Goal: Task Accomplishment & Management: Use online tool/utility

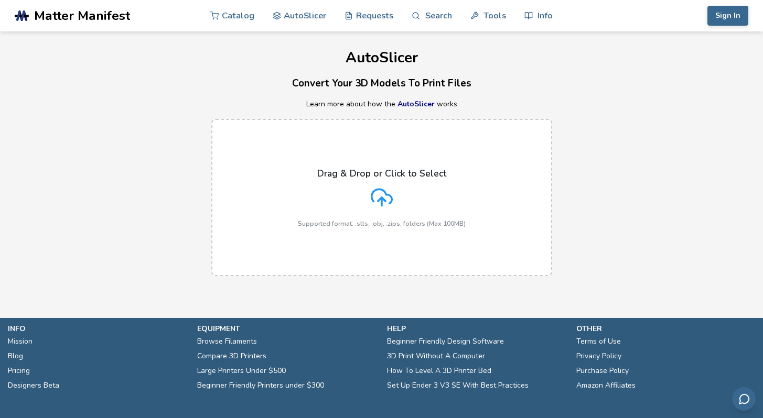
click at [372, 198] on icon at bounding box center [381, 196] width 20 height 14
click at [0, 0] on input "Drag & Drop or Click to Select Supported format: .stls, .obj, .zips, folders (M…" at bounding box center [0, 0] width 0 height 0
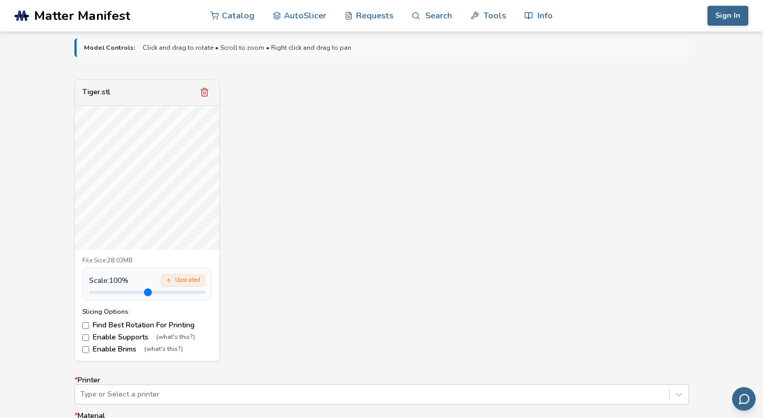
scroll to position [391, 0]
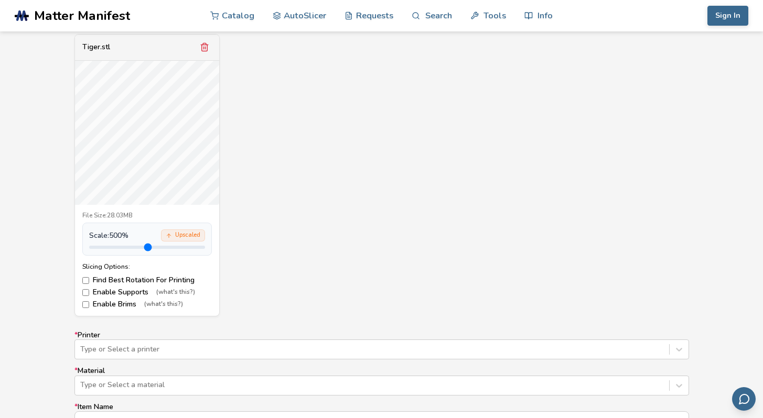
drag, startPoint x: 115, startPoint y: 246, endPoint x: 221, endPoint y: 252, distance: 106.1
type input "*"
click at [205, 249] on input "range" at bounding box center [147, 247] width 116 height 3
click at [179, 237] on div "Upscaled" at bounding box center [183, 236] width 44 height 12
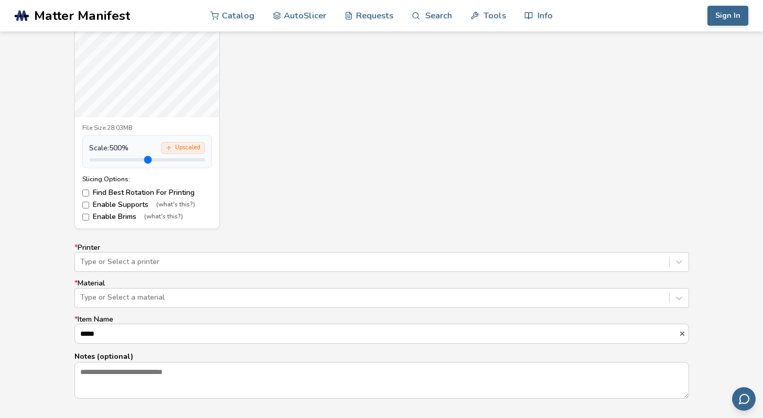
scroll to position [519, 0]
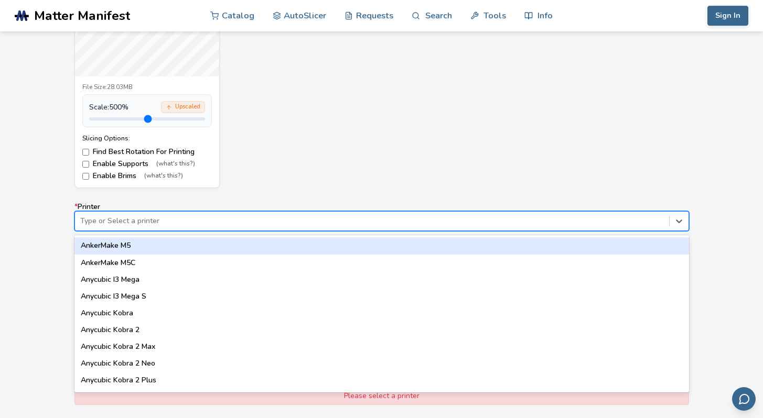
click at [170, 220] on div at bounding box center [372, 221] width 584 height 10
type input "****"
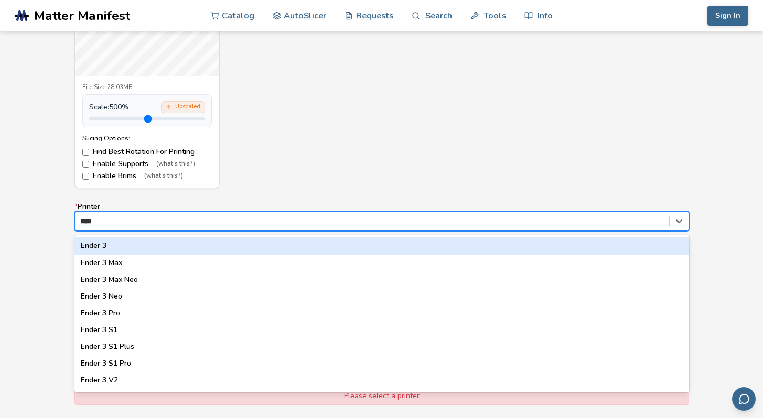
click at [166, 242] on div "Ender 3" at bounding box center [381, 246] width 615 height 17
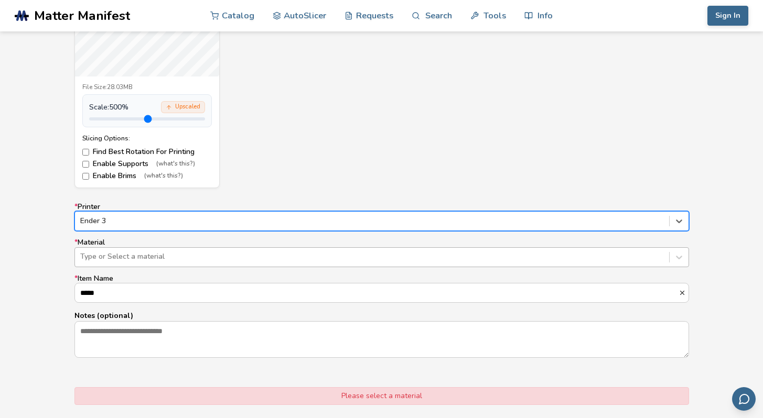
click at [165, 261] on div at bounding box center [372, 257] width 584 height 10
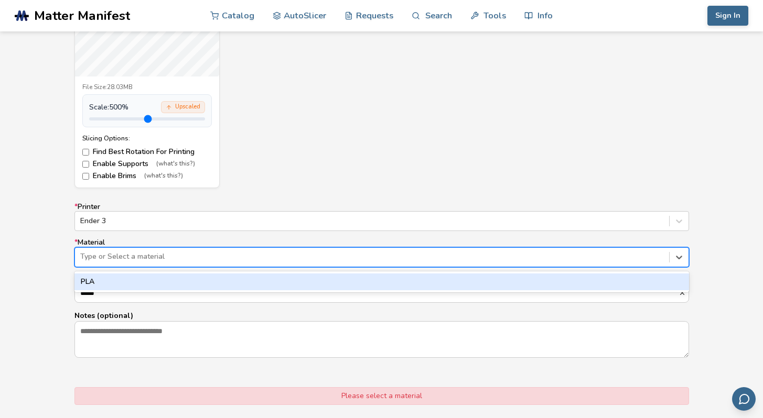
click at [150, 281] on div "PLA" at bounding box center [381, 282] width 615 height 17
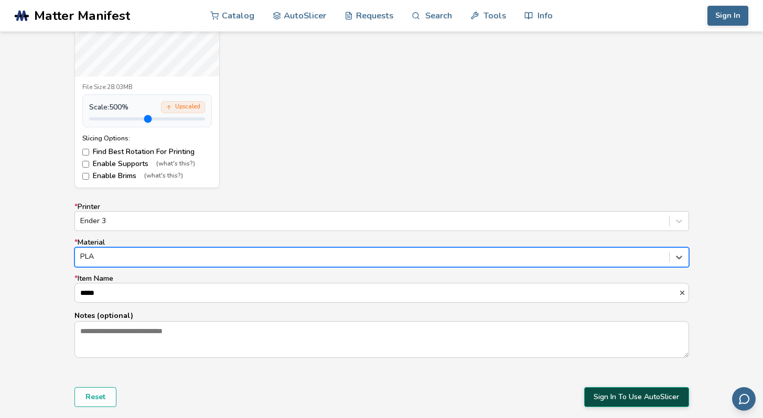
click at [618, 395] on button "Sign In To Use AutoSlicer" at bounding box center [636, 398] width 105 height 20
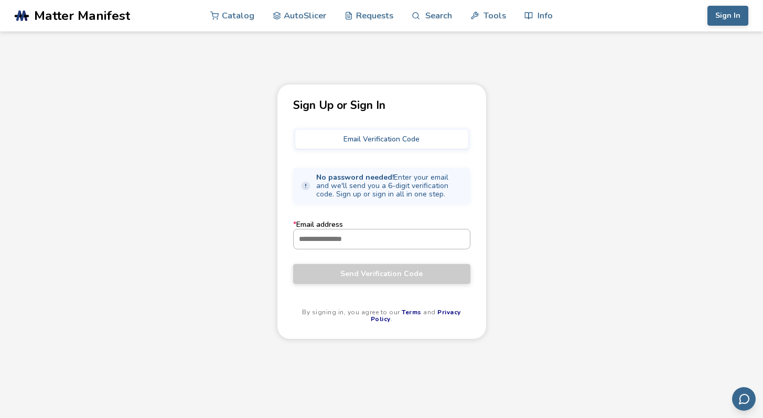
click at [344, 235] on input "* Email address" at bounding box center [382, 239] width 176 height 19
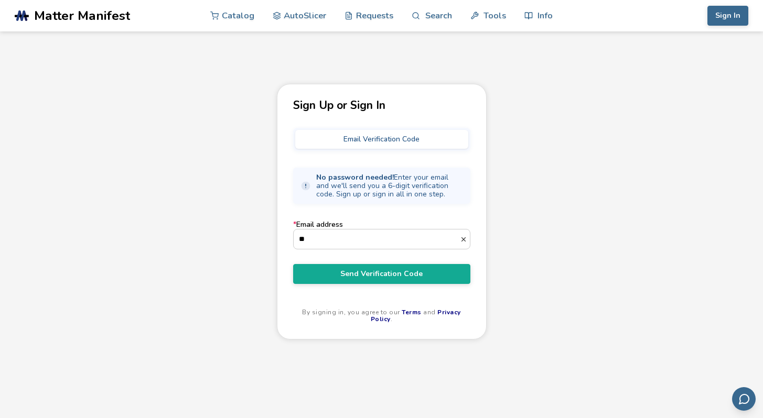
type input "**********"
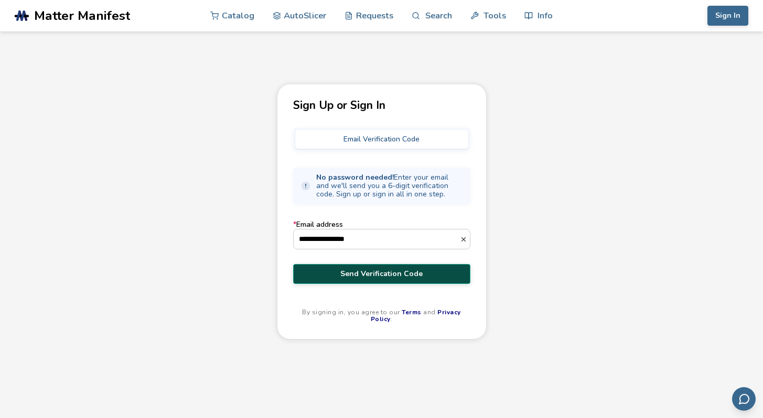
click at [350, 279] on button "Send Verification Code" at bounding box center [381, 274] width 177 height 20
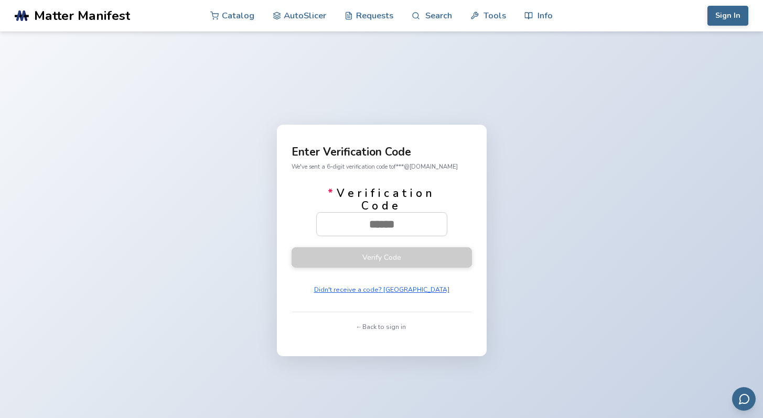
paste input "******"
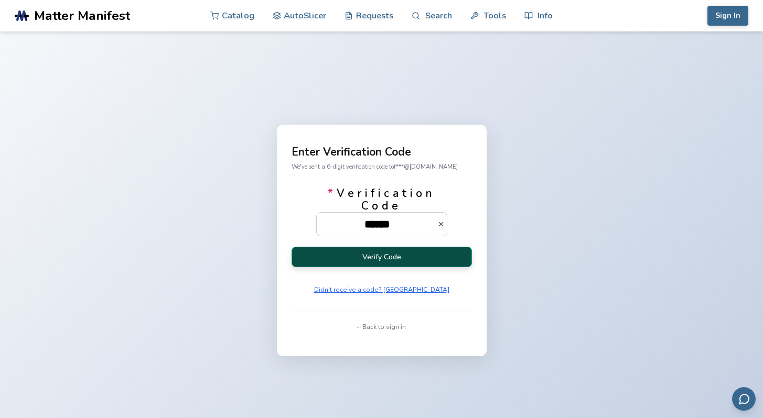
type input "******"
click at [426, 257] on button "Verify Code" at bounding box center [382, 257] width 180 height 20
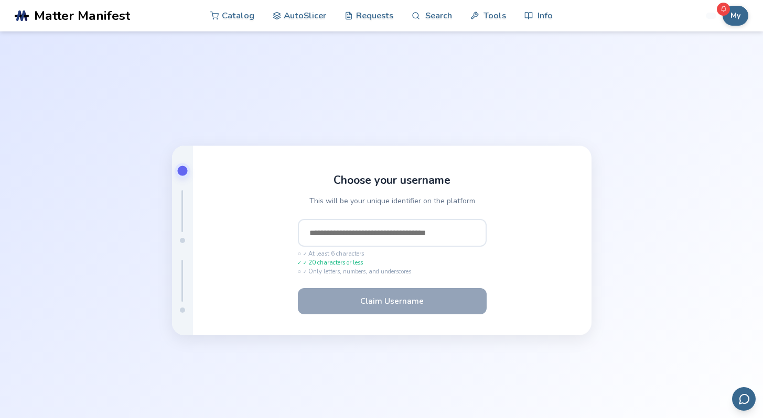
click at [396, 229] on input "text" at bounding box center [392, 233] width 189 height 28
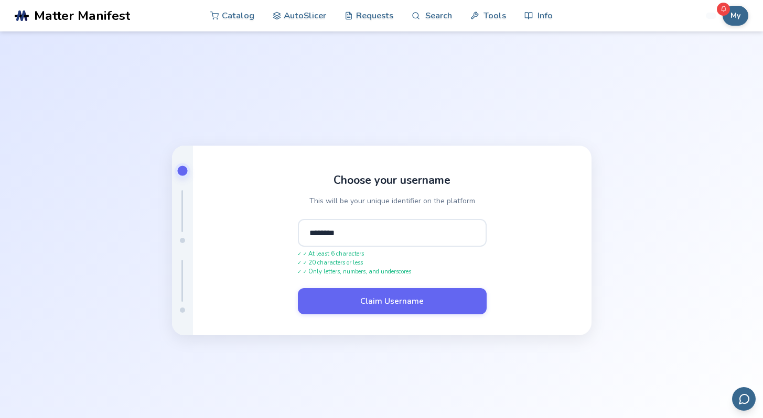
type input "********"
click at [298, 288] on button "Claim Username" at bounding box center [392, 301] width 189 height 26
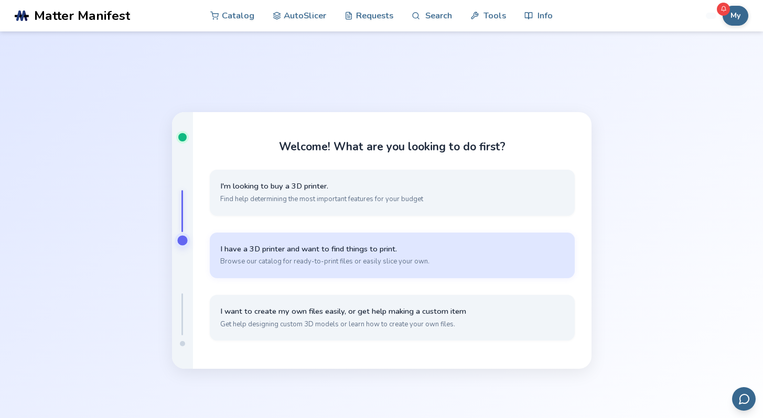
click at [459, 256] on button "I have a 3D printer and want to find things to print. Browse our catalog for re…" at bounding box center [392, 256] width 365 height 46
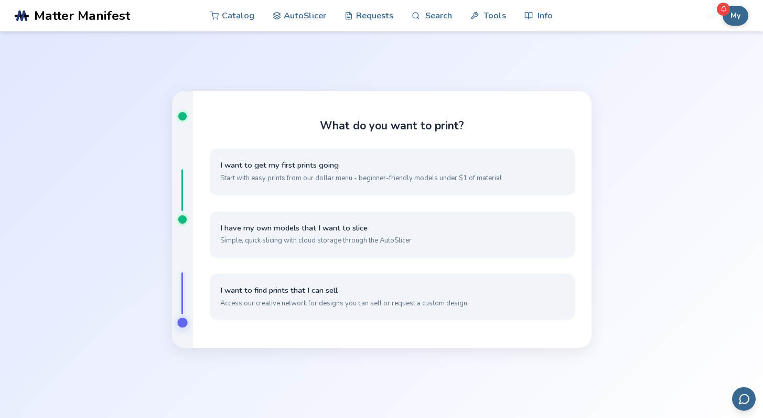
scroll to position [71, 0]
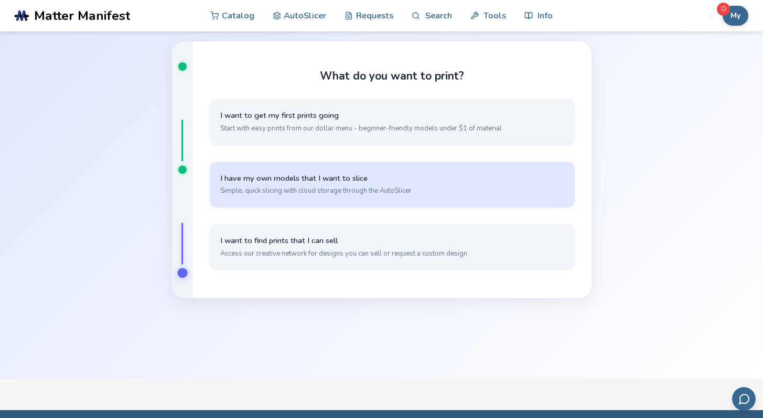
click at [478, 184] on button "I have my own models that I want to slice Simple, quick slicing with cloud stor…" at bounding box center [392, 185] width 365 height 46
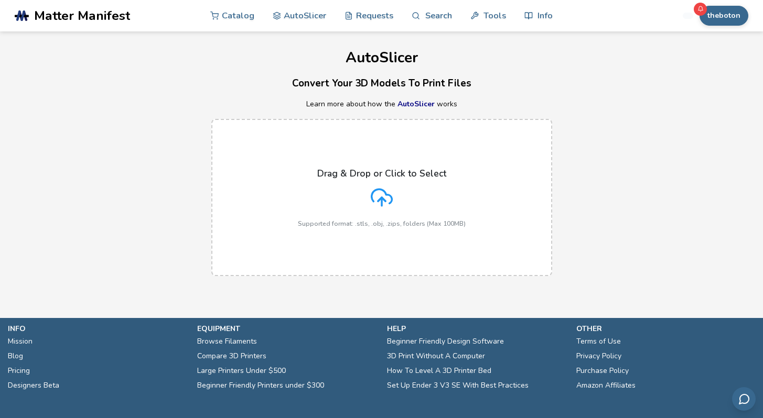
click at [390, 201] on icon at bounding box center [381, 196] width 20 height 14
click at [0, 0] on input "Drag & Drop or Click to Select Supported format: .stls, .obj, .zips, folders (M…" at bounding box center [0, 0] width 0 height 0
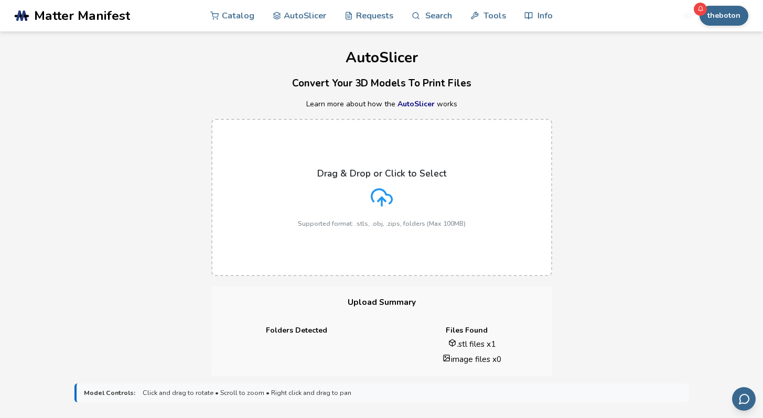
scroll to position [347, 0]
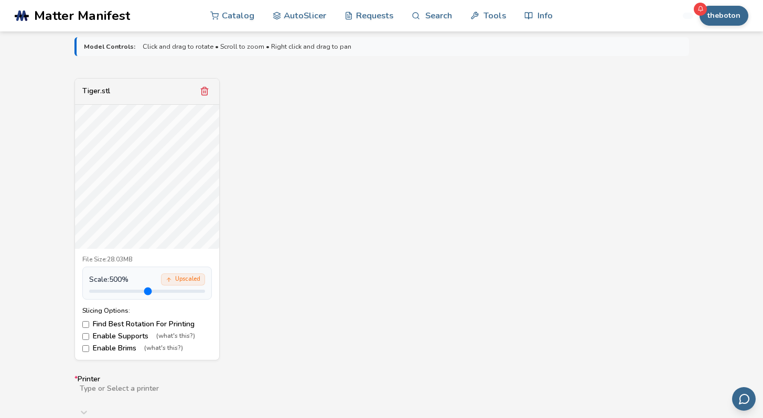
drag, startPoint x: 115, startPoint y: 292, endPoint x: 210, endPoint y: 302, distance: 95.0
type input "*"
click at [205, 293] on input "range" at bounding box center [147, 291] width 116 height 3
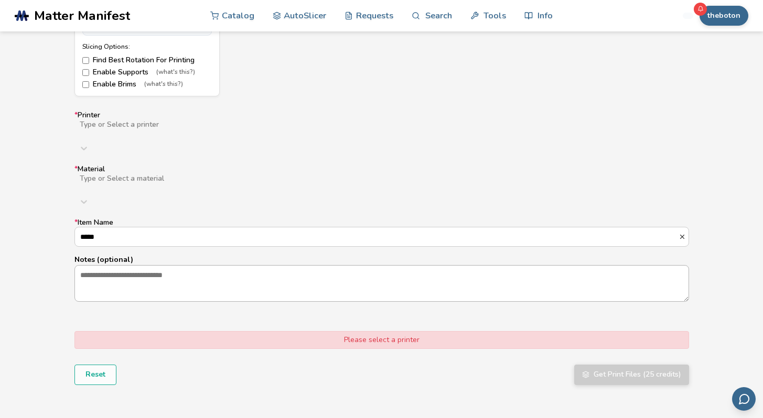
scroll to position [617, 0]
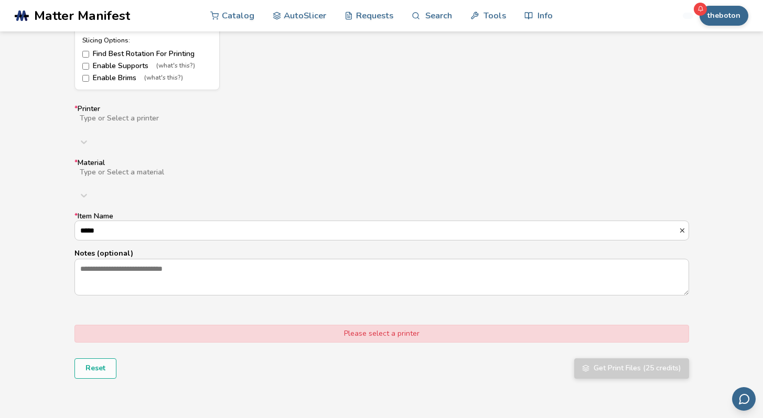
click at [214, 123] on div at bounding box center [246, 127] width 334 height 8
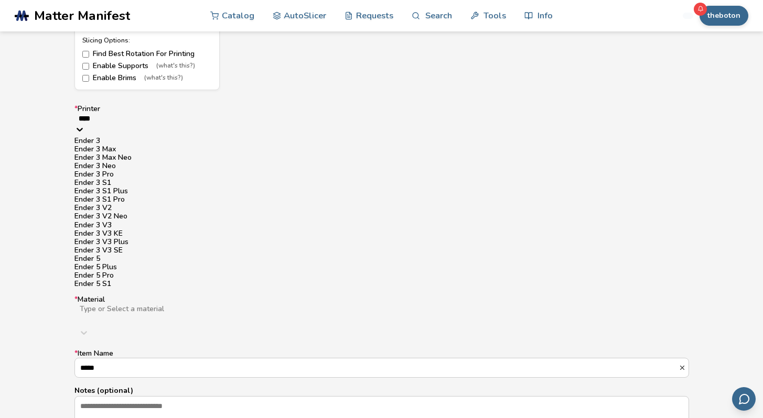
type input "*****"
click at [208, 145] on div "Ender 3" at bounding box center [381, 141] width 615 height 8
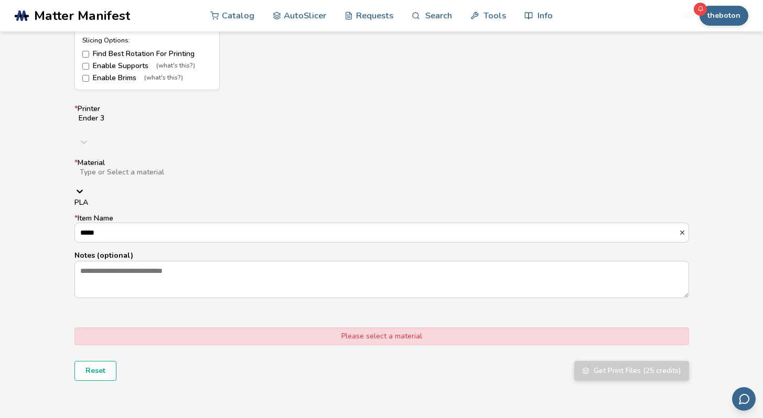
click at [179, 177] on div at bounding box center [245, 181] width 333 height 8
click at [167, 199] on div "PLA" at bounding box center [381, 203] width 615 height 8
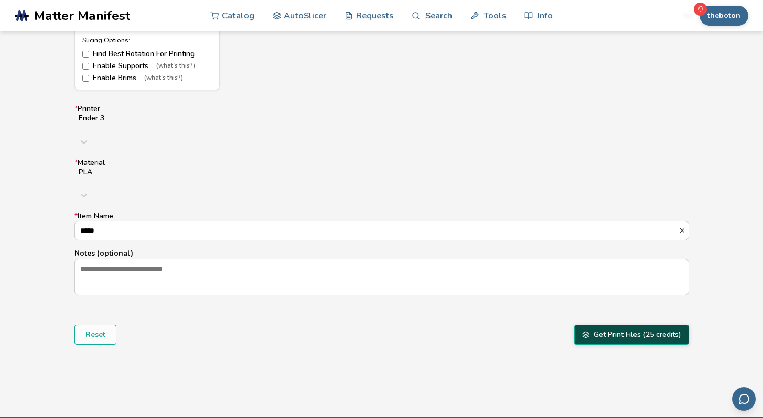
click at [625, 325] on button "Get Print Files (25 credits)" at bounding box center [631, 335] width 115 height 20
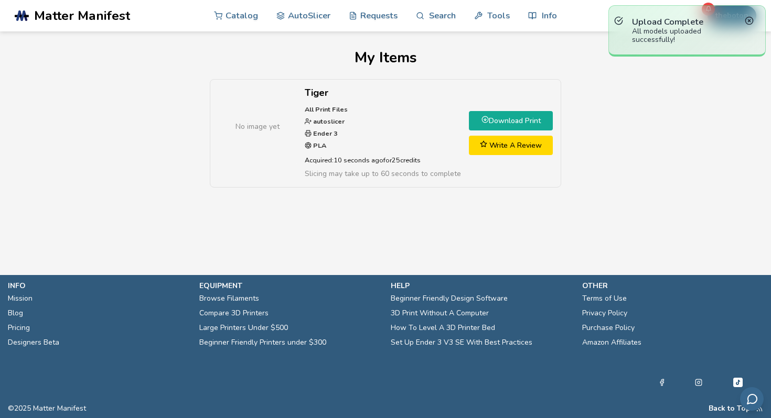
click at [533, 116] on link "Download Print" at bounding box center [511, 120] width 84 height 19
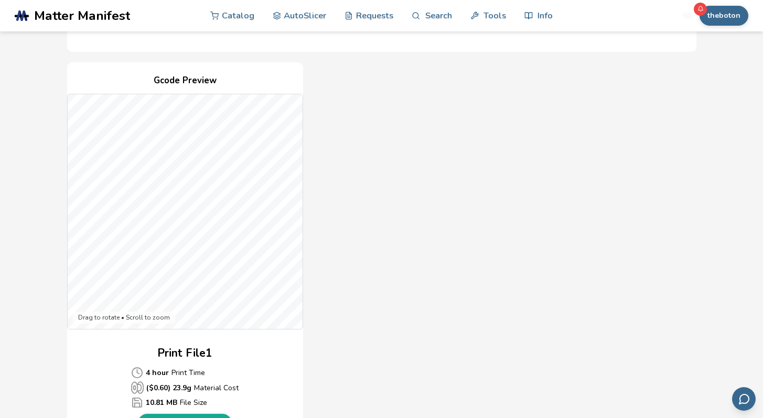
scroll to position [418, 0]
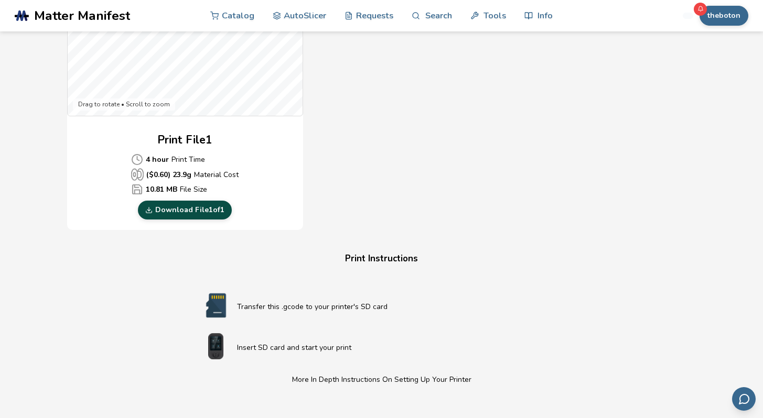
click at [204, 211] on link "Download File 1 of 1" at bounding box center [185, 210] width 94 height 19
click at [159, 360] on div "Download Your Print File Tiger All Print Files Created By: autoslicer 1 Print F…" at bounding box center [381, 129] width 733 height 994
